Goal: Check status: Check status

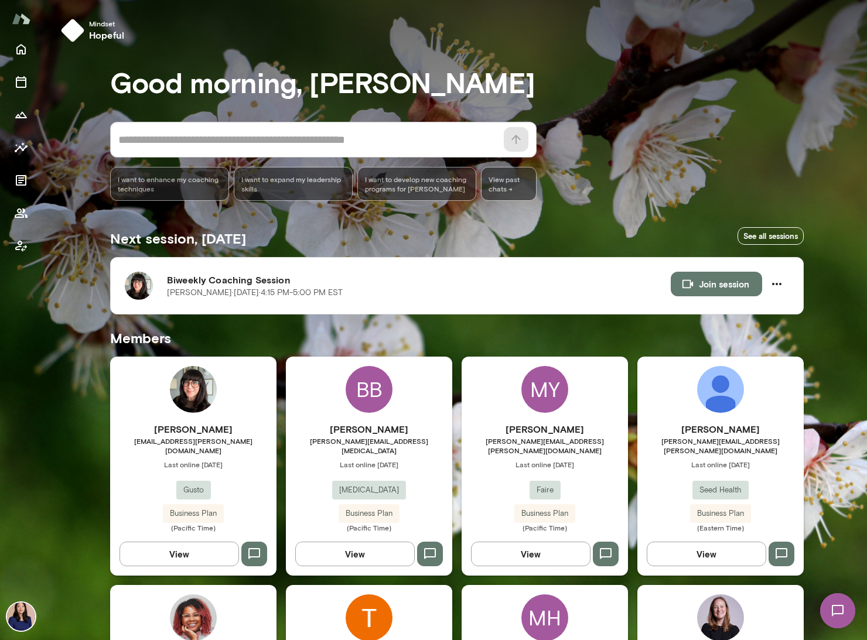
click at [207, 384] on img at bounding box center [193, 389] width 47 height 47
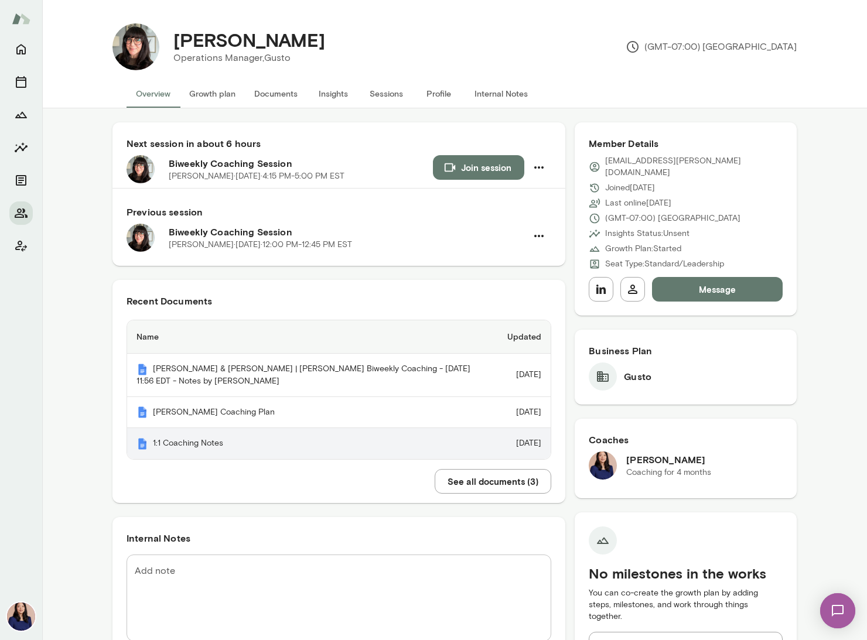
click at [157, 452] on th "1:1 Coaching Notes" at bounding box center [312, 443] width 371 height 31
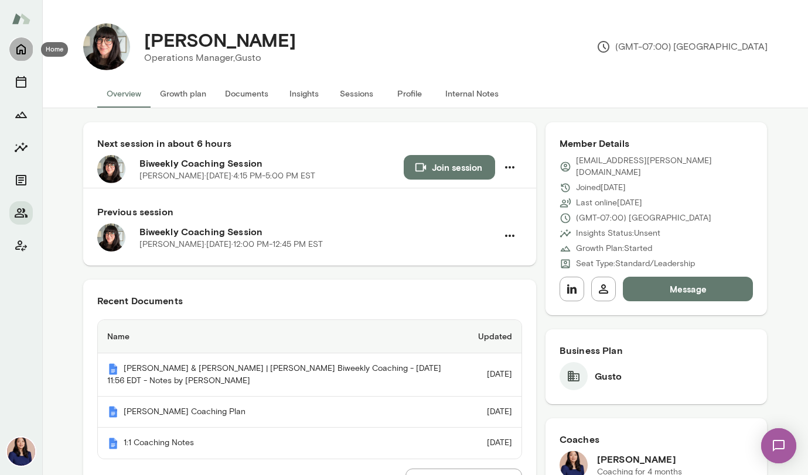
click at [20, 50] on icon "Home" at bounding box center [20, 50] width 9 height 11
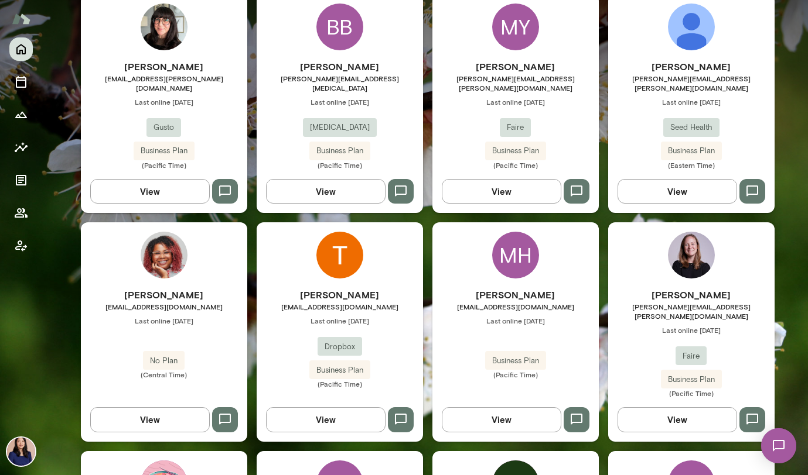
scroll to position [551, 0]
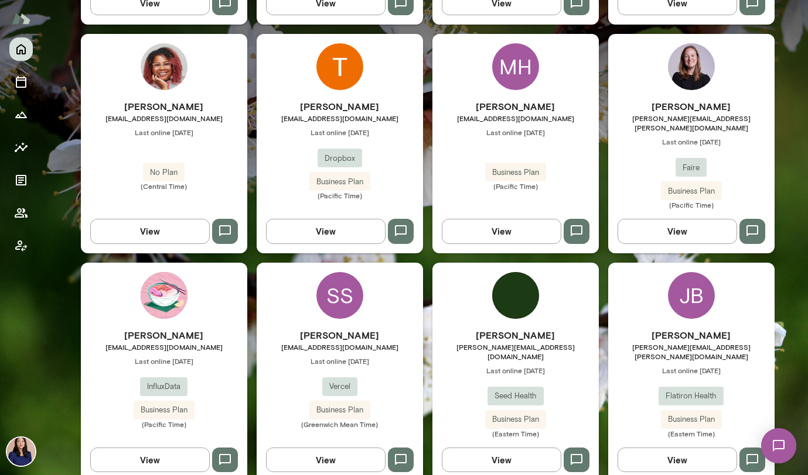
click at [324, 272] on div "SS" at bounding box center [339, 295] width 47 height 47
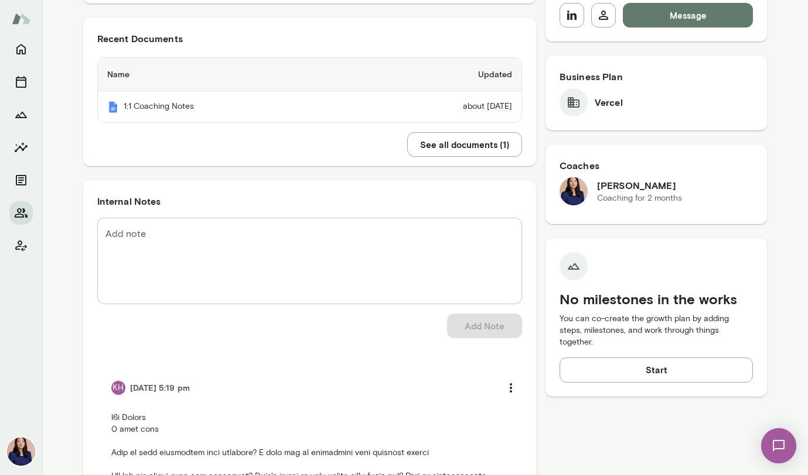
scroll to position [199, 0]
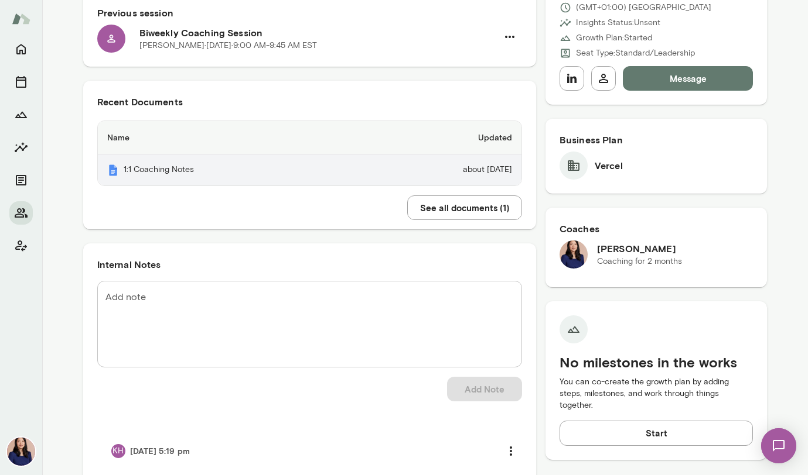
click at [139, 172] on th "1:1 Coaching Notes" at bounding box center [227, 170] width 258 height 31
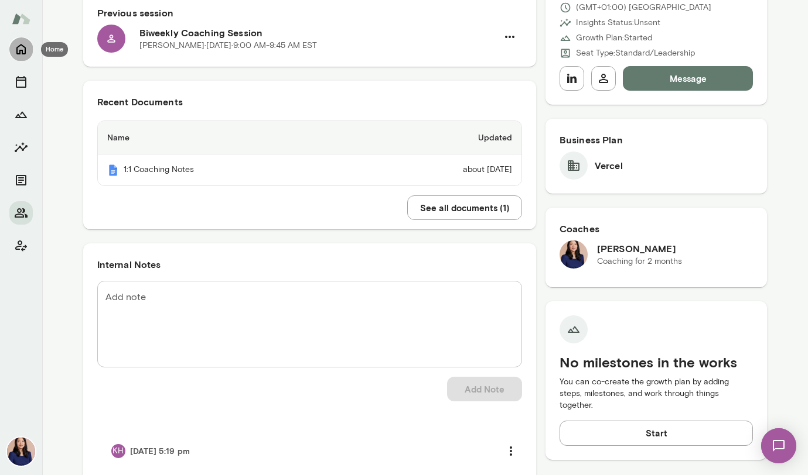
click at [22, 49] on icon "Home" at bounding box center [21, 49] width 14 height 14
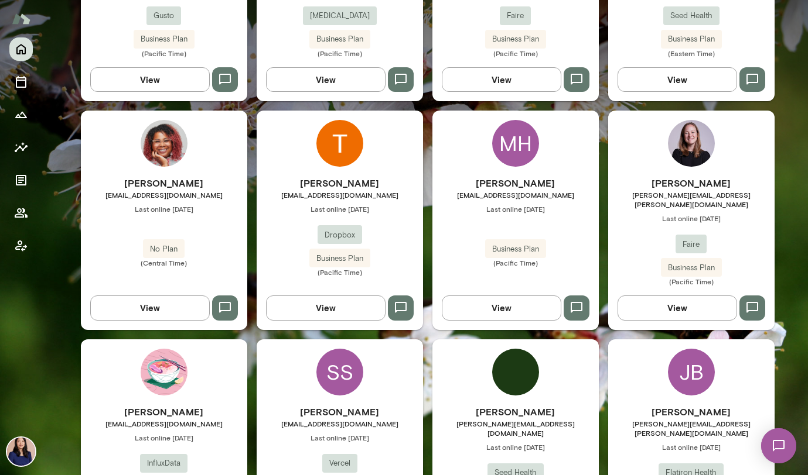
scroll to position [498, 0]
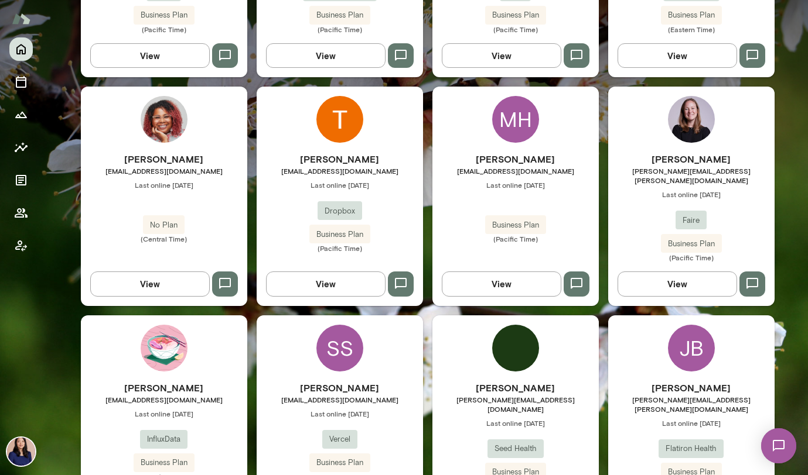
click at [670, 111] on img at bounding box center [691, 119] width 47 height 47
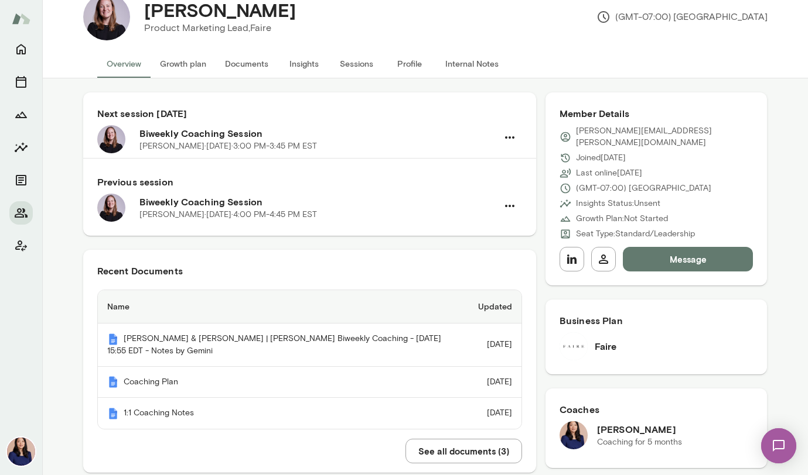
scroll to position [71, 0]
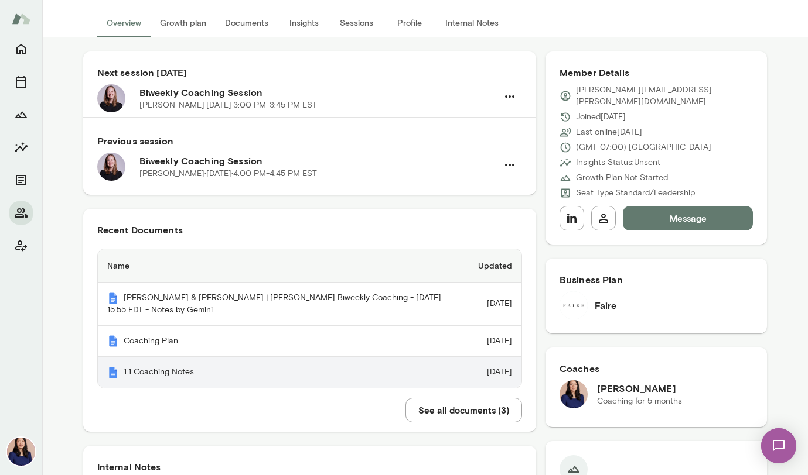
click at [119, 379] on th "1:1 Coaching Notes" at bounding box center [283, 372] width 371 height 31
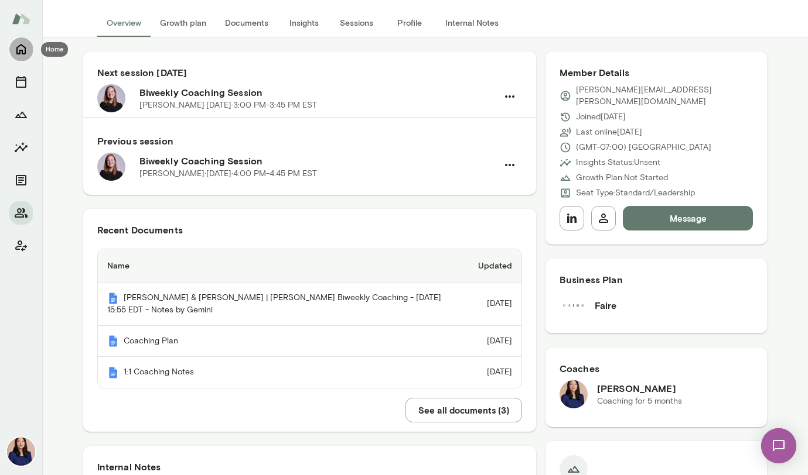
click at [19, 49] on icon "Home" at bounding box center [21, 49] width 14 height 14
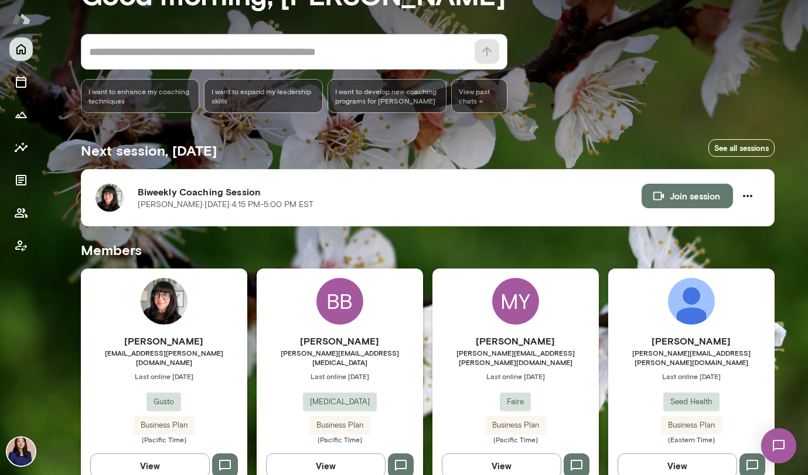
scroll to position [91, 0]
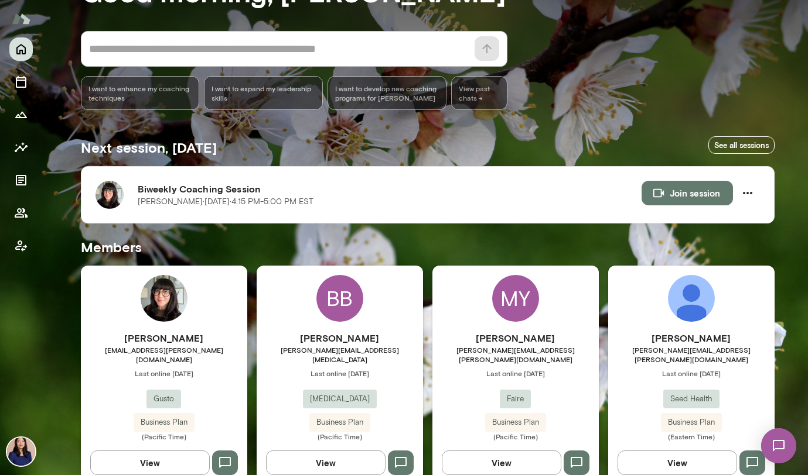
click at [342, 307] on div "BB" at bounding box center [339, 298] width 47 height 47
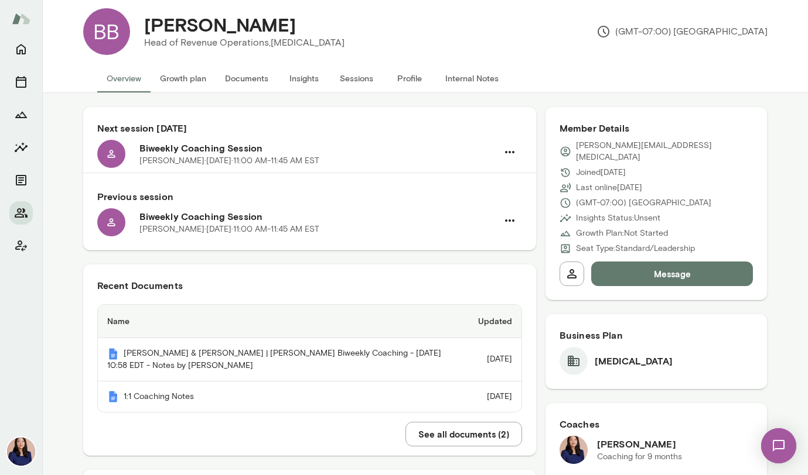
scroll to position [239, 0]
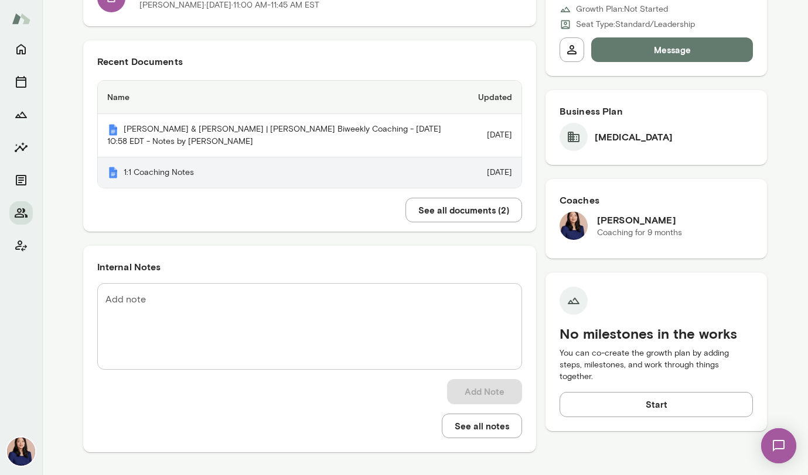
click at [174, 176] on th "1:1 Coaching Notes" at bounding box center [283, 173] width 371 height 31
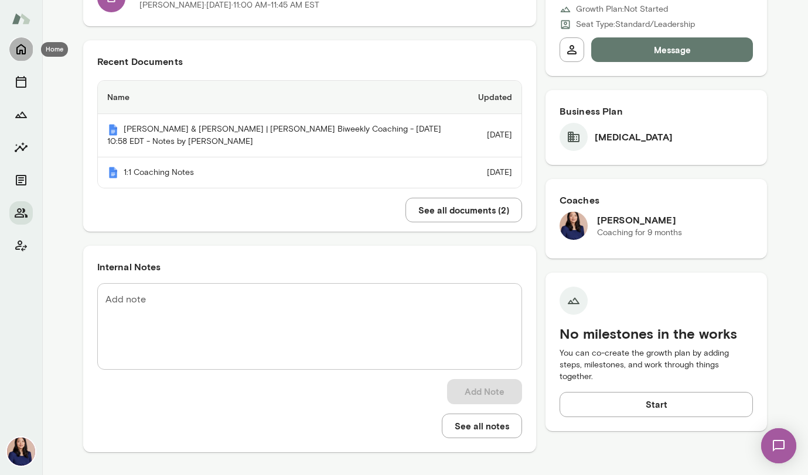
click at [27, 54] on icon "Home" at bounding box center [21, 49] width 14 height 14
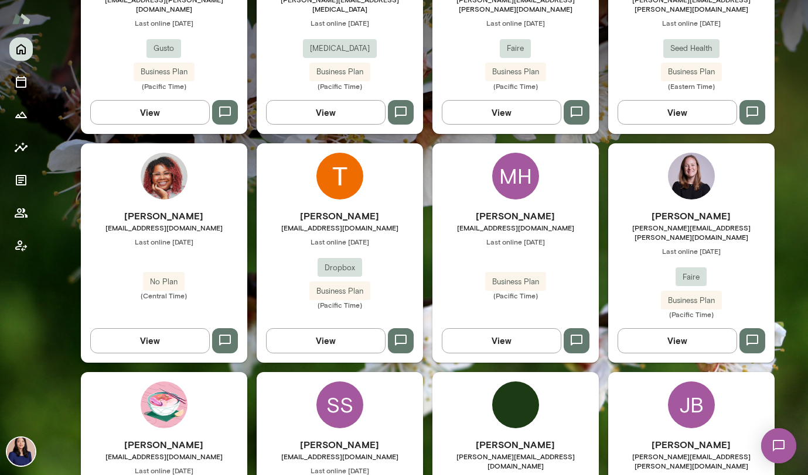
scroll to position [457, 0]
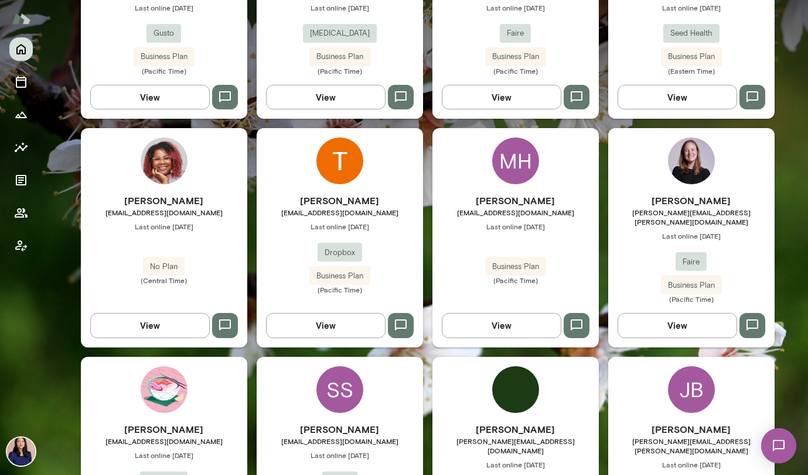
click at [516, 158] on div "MH" at bounding box center [515, 161] width 47 height 47
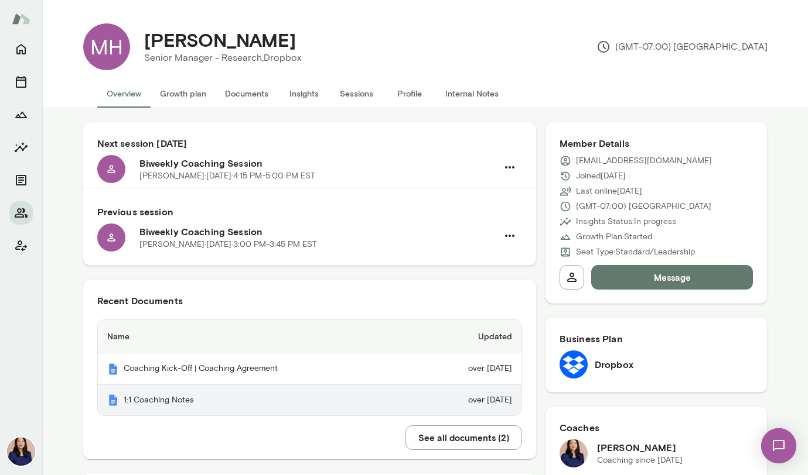
click at [150, 402] on th "1:1 Coaching Notes" at bounding box center [257, 400] width 318 height 31
